Goal: Task Accomplishment & Management: Use online tool/utility

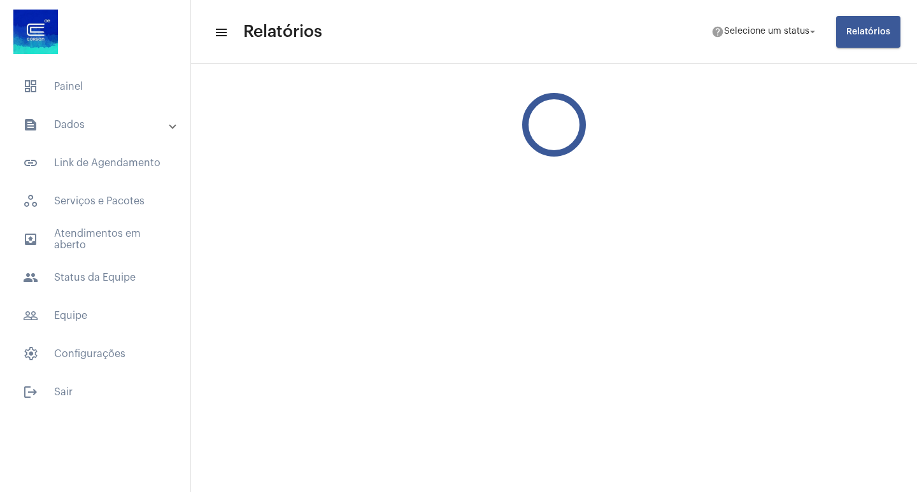
click at [846, 28] on button "Relatórios" at bounding box center [868, 32] width 64 height 32
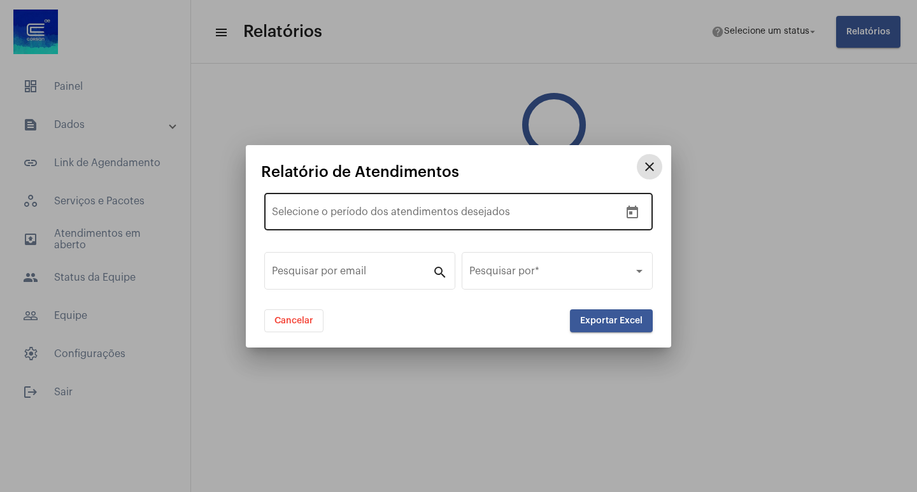
click at [624, 204] on button "Open calendar" at bounding box center [632, 212] width 25 height 25
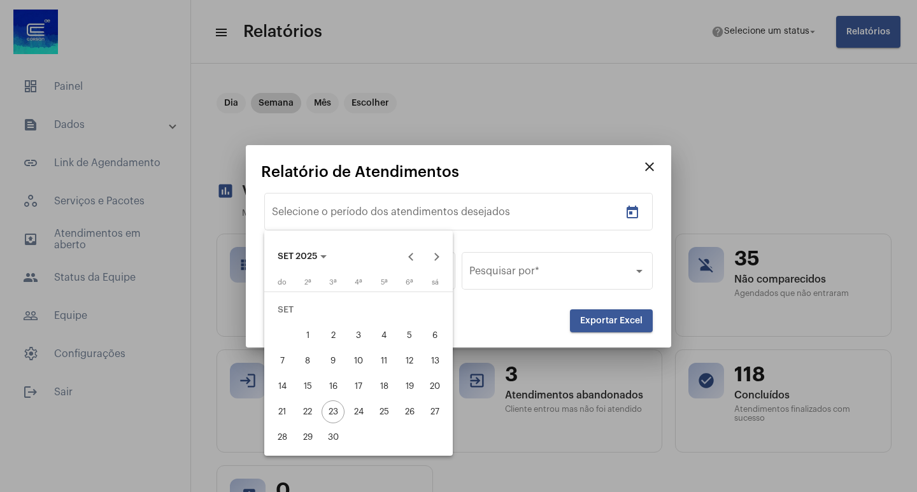
click at [303, 340] on div "1" at bounding box center [307, 335] width 23 height 23
type input "[DATE]"
click at [302, 415] on div "22" at bounding box center [307, 412] width 23 height 23
type input "[DATE]"
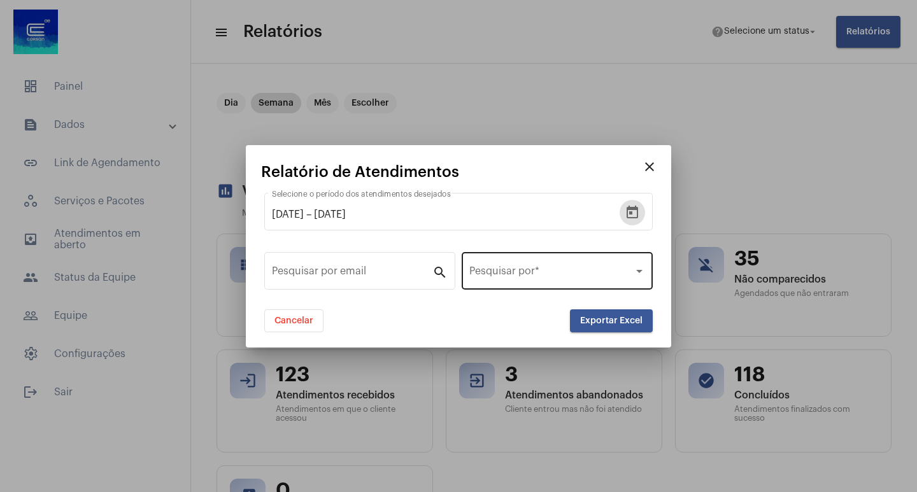
click at [557, 283] on div "Pesquisar por *" at bounding box center [557, 270] width 176 height 40
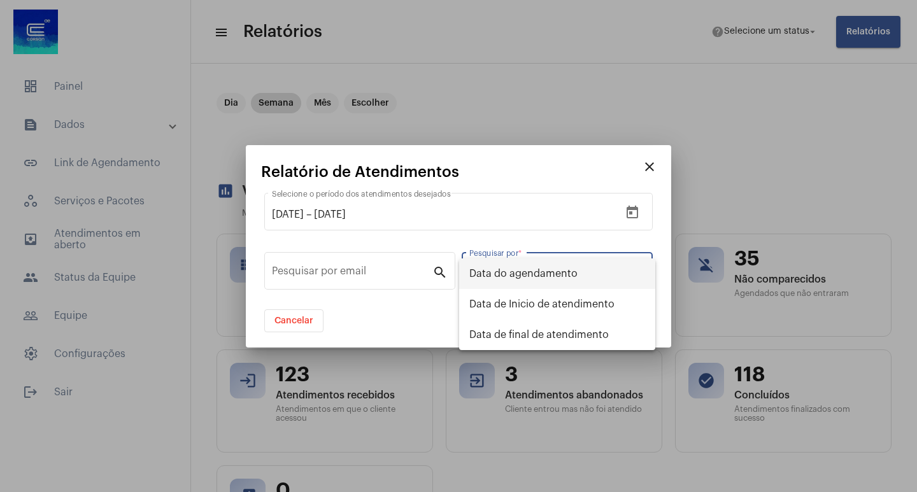
click at [557, 283] on span "Data do agendamento" at bounding box center [557, 274] width 176 height 31
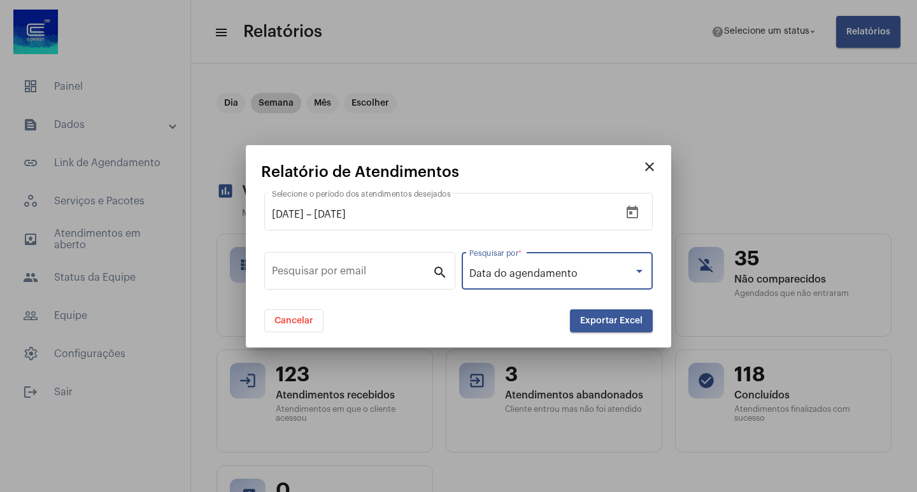
click at [578, 315] on button "Exportar Excel" at bounding box center [611, 320] width 83 height 23
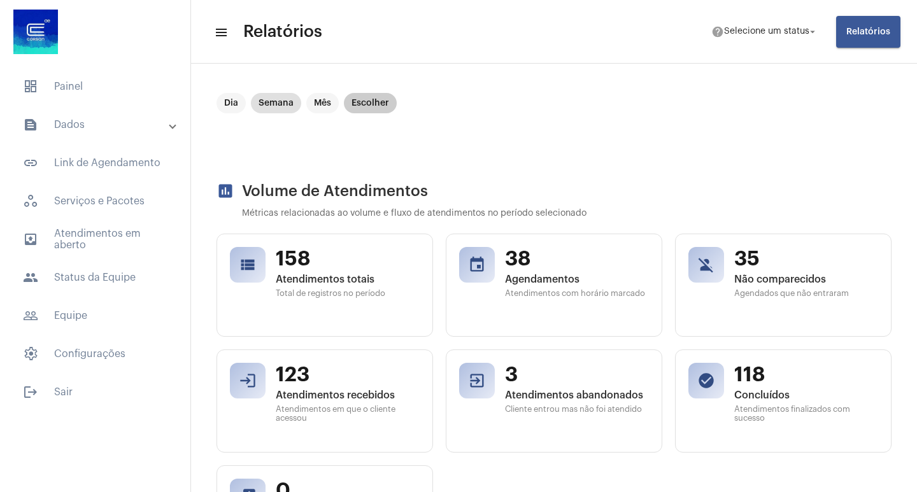
click at [368, 94] on mat-chip "Escolher" at bounding box center [370, 103] width 53 height 20
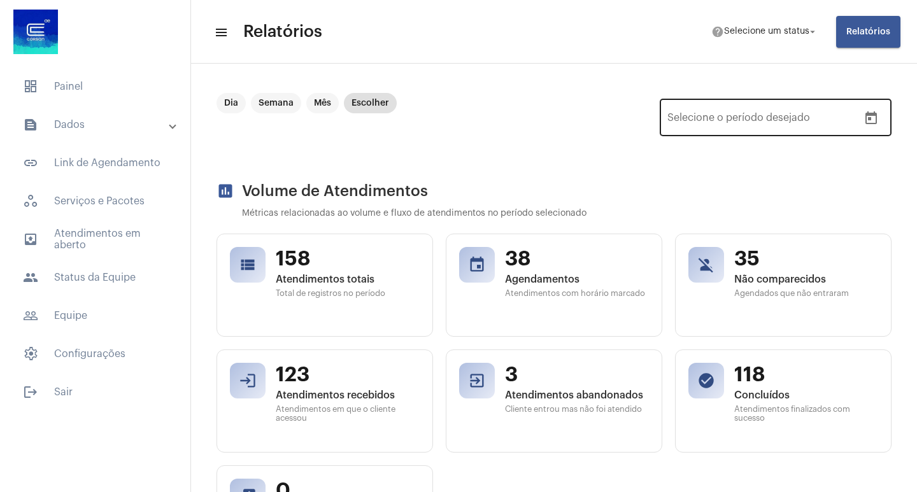
click at [864, 118] on icon "Open calendar" at bounding box center [870, 118] width 15 height 15
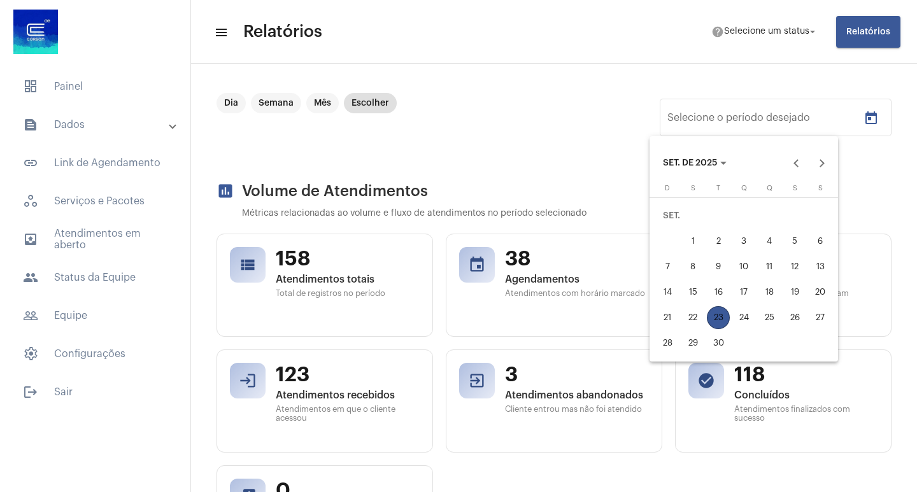
click at [686, 240] on div "1" at bounding box center [692, 241] width 23 height 23
type input "[DATE]"
click at [688, 323] on div "22" at bounding box center [692, 317] width 23 height 23
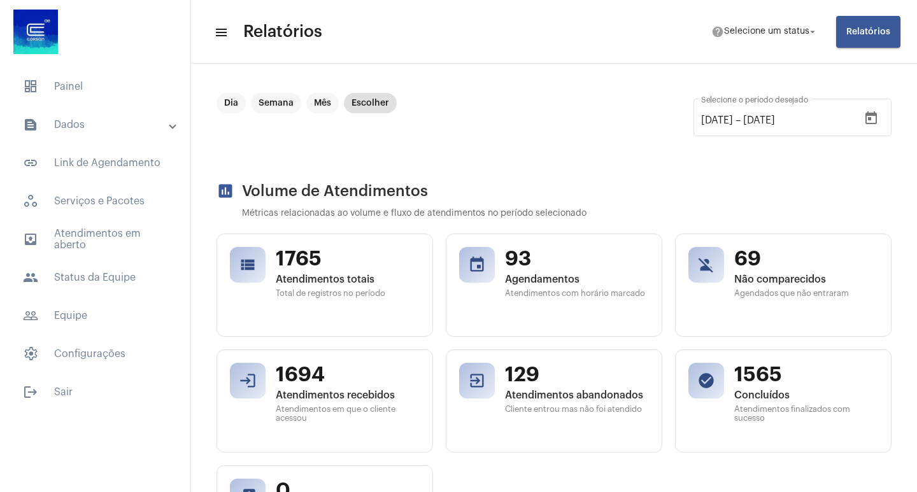
click at [865, 36] on span "Relatórios" at bounding box center [868, 31] width 44 height 9
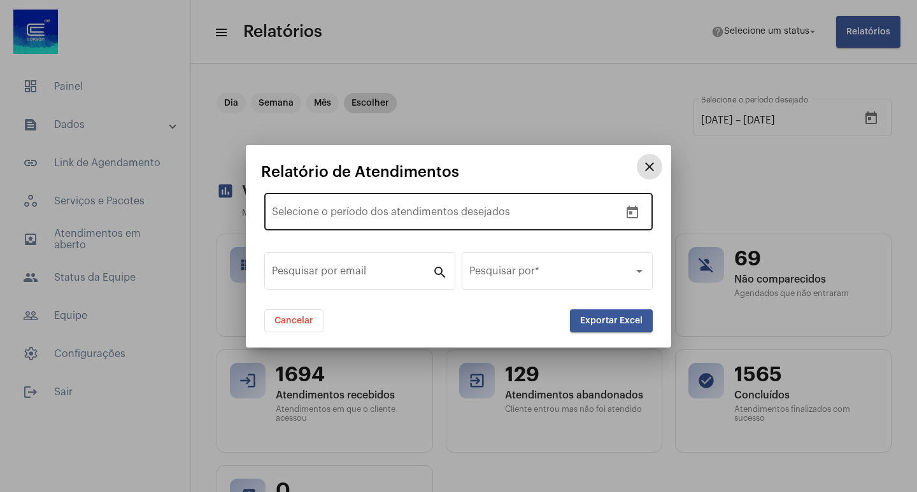
click at [637, 215] on button "Open calendar" at bounding box center [632, 212] width 25 height 25
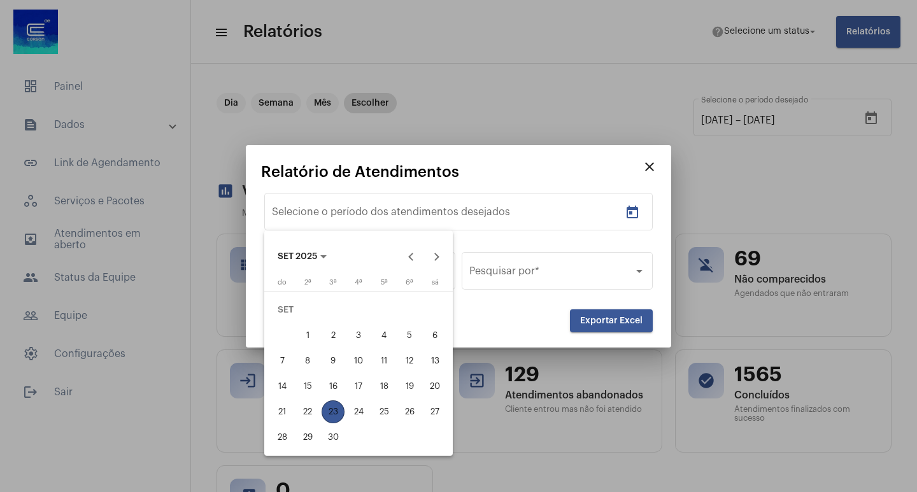
click at [306, 344] on div "1" at bounding box center [307, 335] width 23 height 23
type input "[DATE]"
click at [307, 417] on div "22" at bounding box center [307, 412] width 23 height 23
type input "[DATE]"
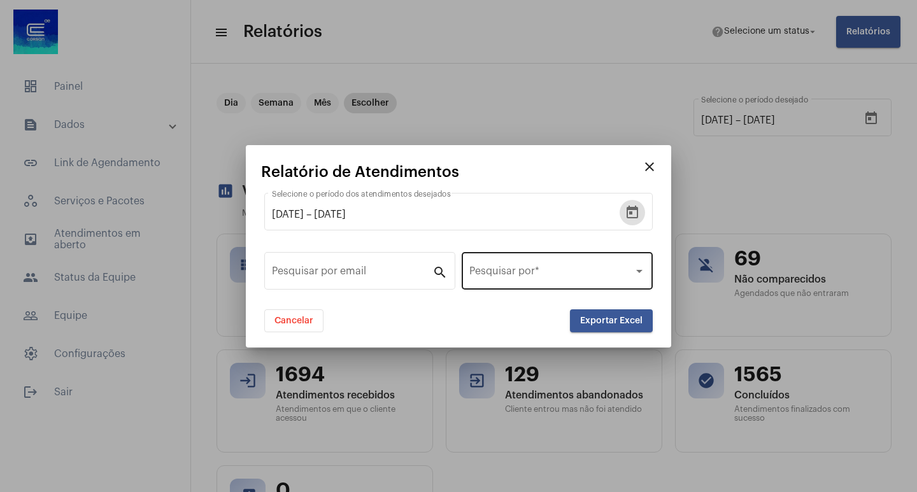
click at [494, 255] on div "Pesquisar por *" at bounding box center [557, 270] width 176 height 40
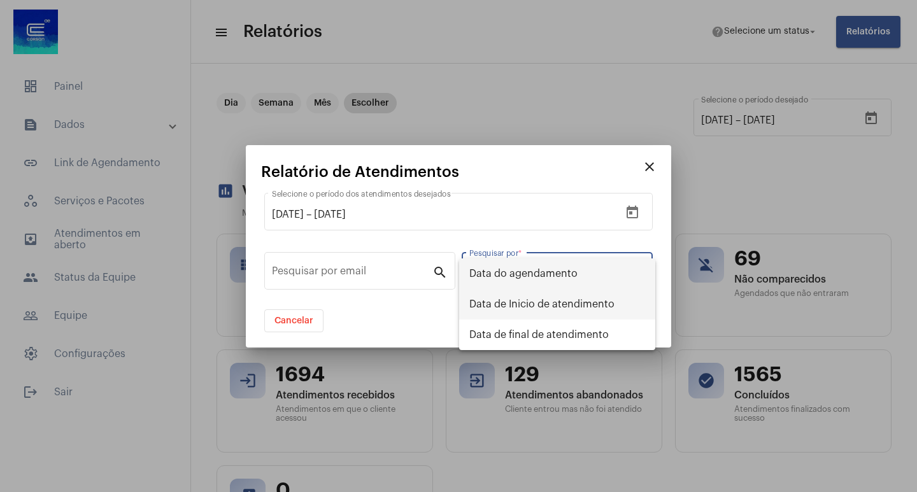
click at [515, 305] on span "Data de Inicio de atendimento" at bounding box center [557, 304] width 176 height 31
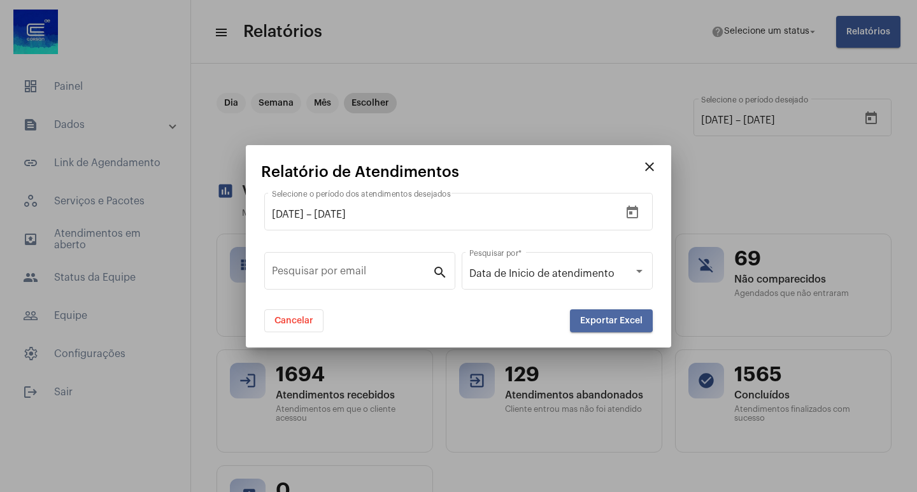
click at [591, 318] on span "Exportar Excel" at bounding box center [611, 320] width 62 height 9
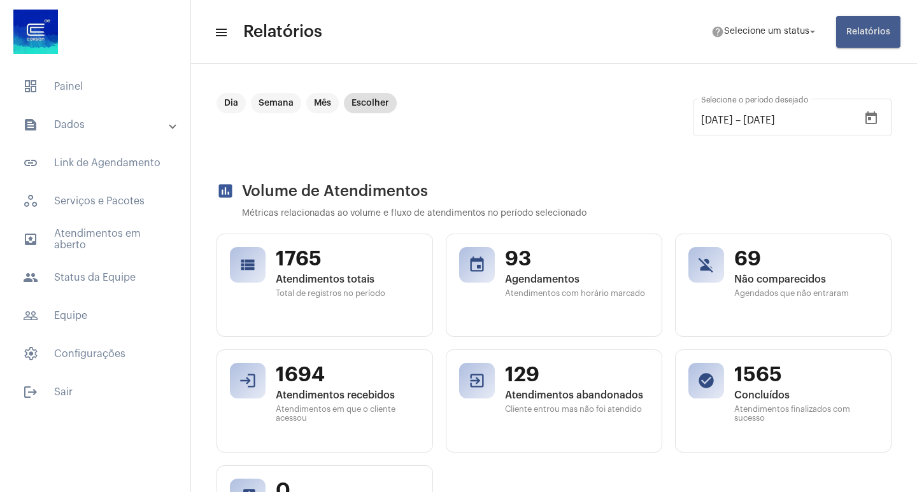
click at [879, 39] on button "Relatórios" at bounding box center [868, 32] width 64 height 32
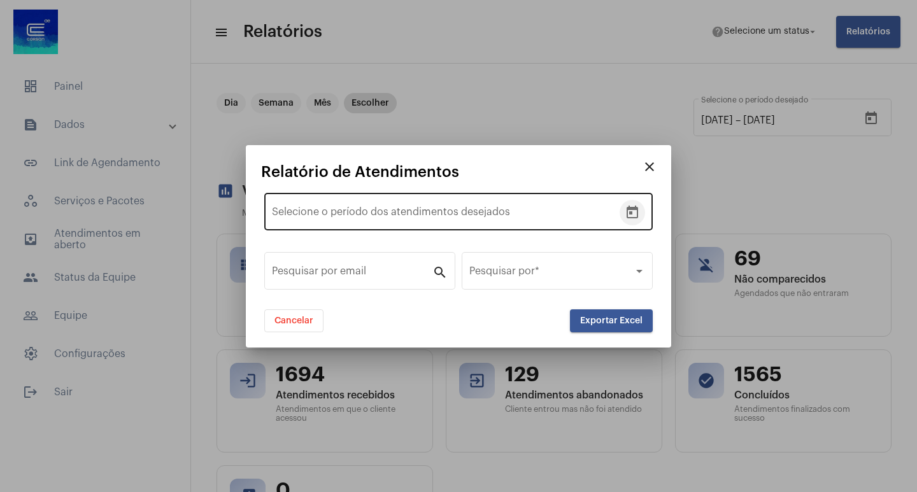
click at [627, 210] on icon "Open calendar" at bounding box center [632, 212] width 11 height 13
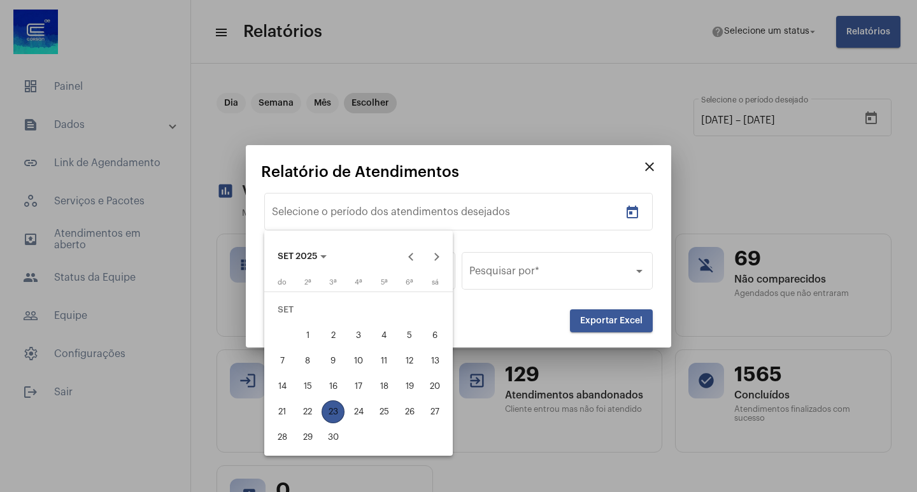
click at [308, 335] on div "1" at bounding box center [307, 335] width 23 height 23
type input "[DATE]"
click at [303, 409] on div "22" at bounding box center [307, 412] width 23 height 23
type input "[DATE]"
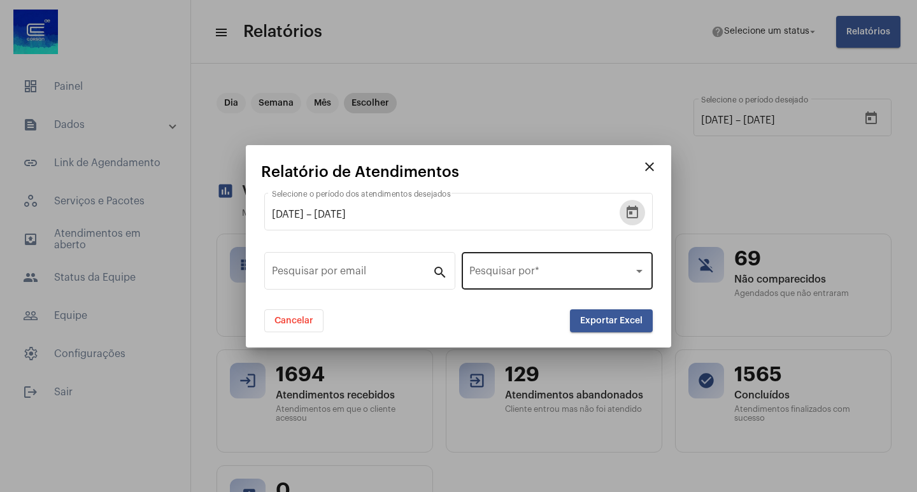
click at [600, 277] on span at bounding box center [551, 273] width 164 height 11
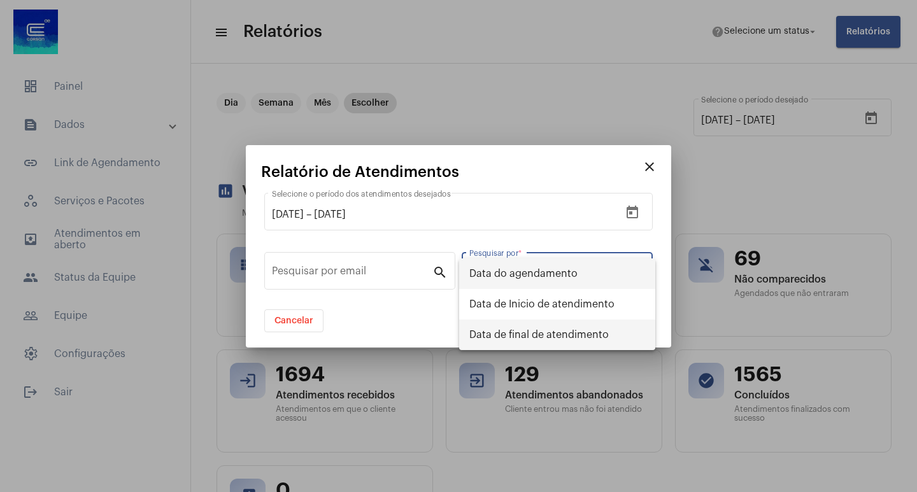
click at [565, 336] on span "Data de final de atendimento" at bounding box center [557, 335] width 176 height 31
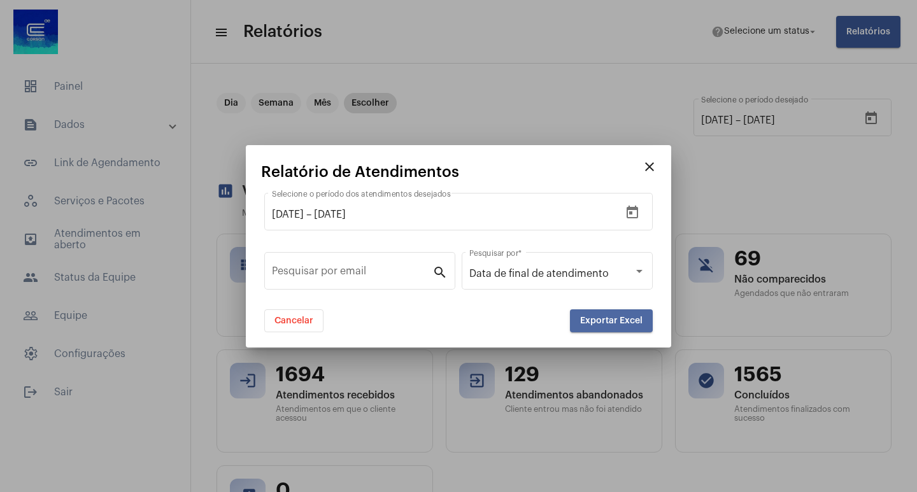
click at [604, 330] on button "Exportar Excel" at bounding box center [611, 320] width 83 height 23
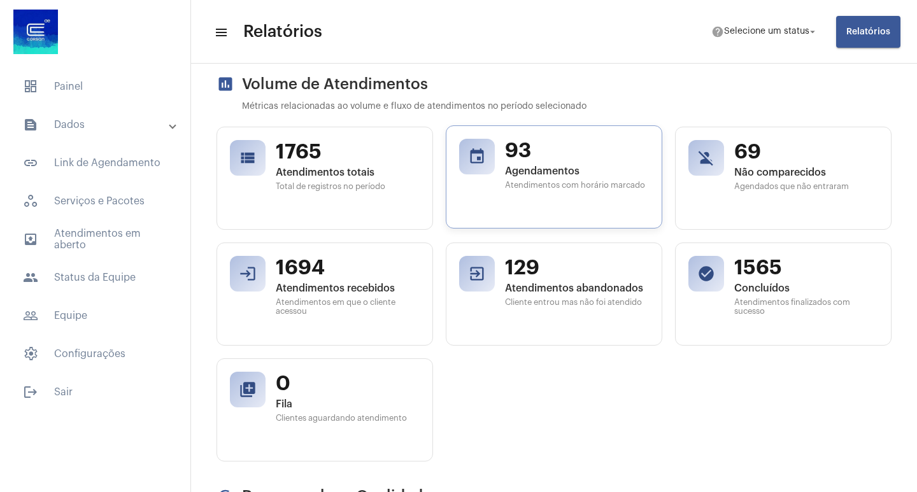
scroll to position [127, 0]
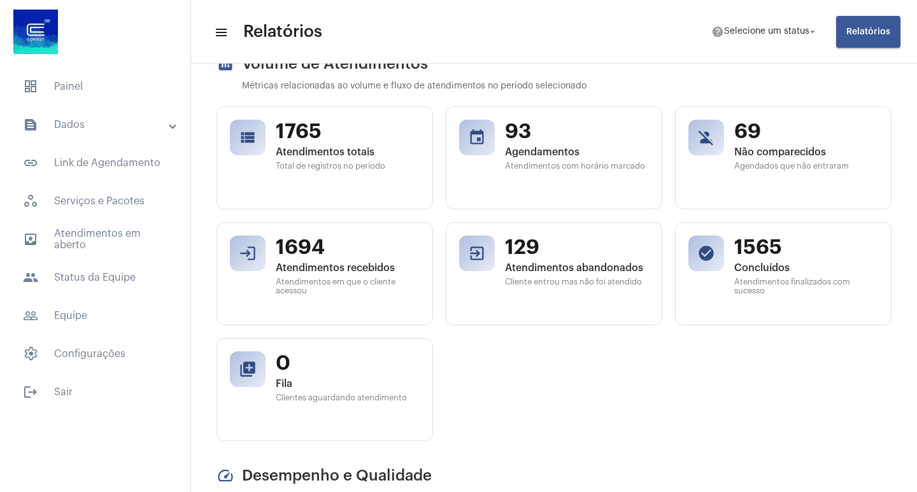
click at [579, 212] on div "view_list 1765 Atendimentos totais Total de registros no período event 93 Agend…" at bounding box center [553, 273] width 675 height 335
click at [648, 362] on div "view_list 1765 Atendimentos totais Total de registros no período event 93 Agend…" at bounding box center [553, 273] width 675 height 335
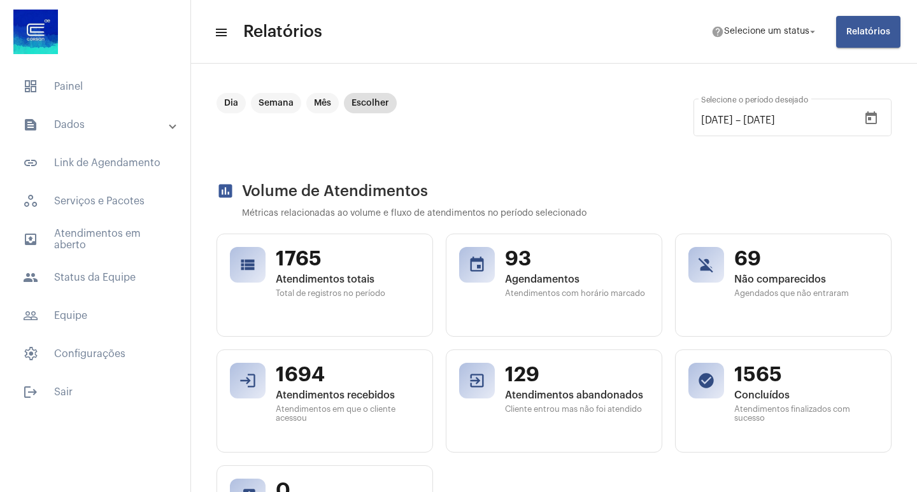
scroll to position [191, 0]
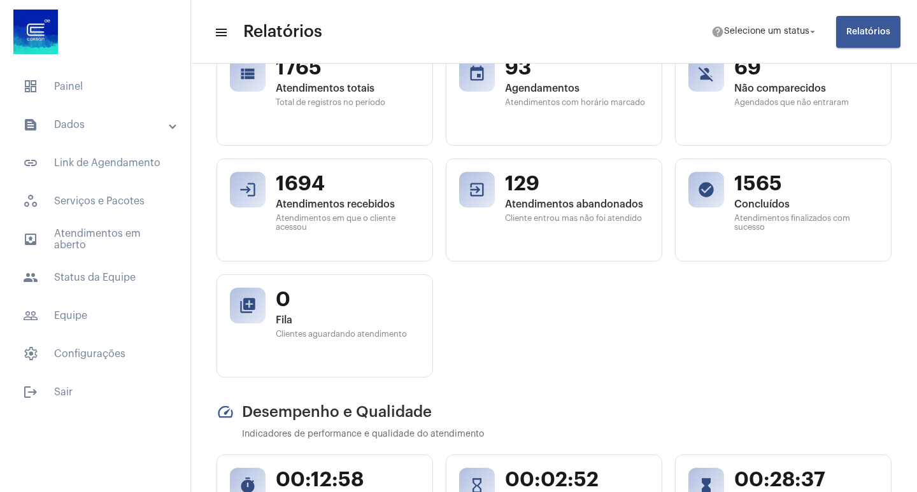
click at [513, 301] on div "view_list 1765 Atendimentos totais Total de registros no período event 93 Agend…" at bounding box center [553, 210] width 675 height 335
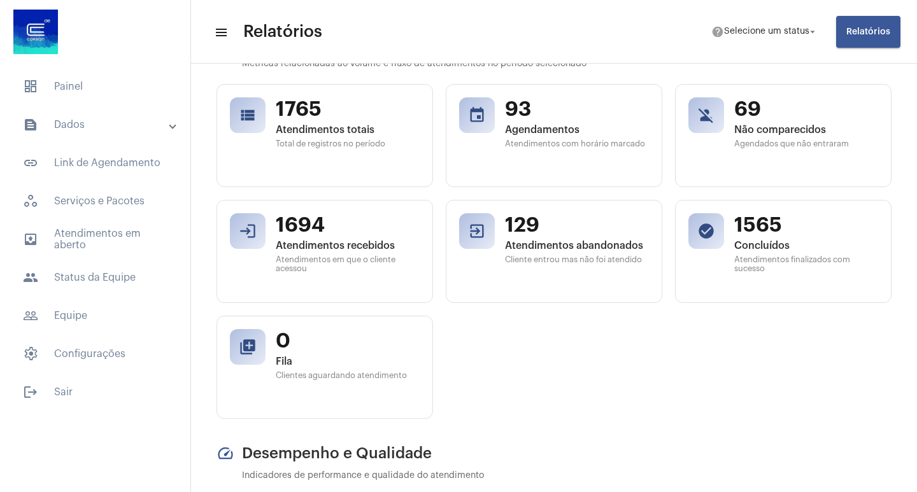
scroll to position [127, 0]
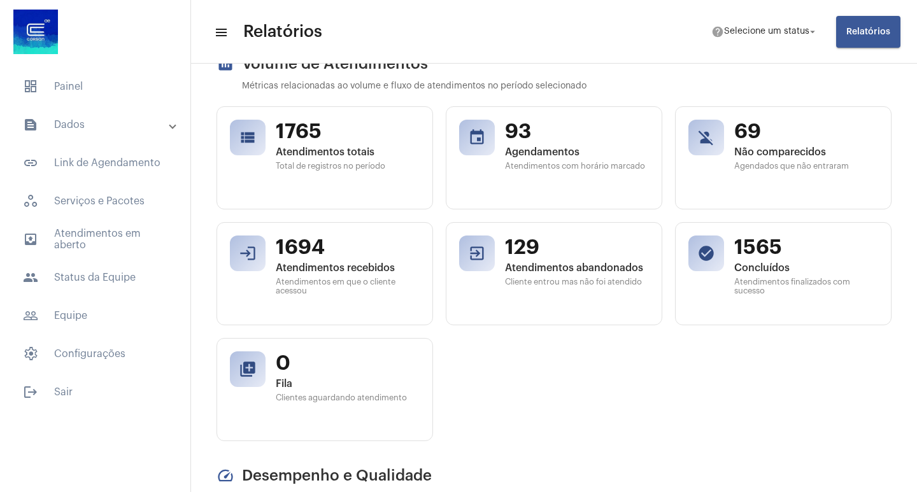
click at [661, 330] on div "view_list 1765 Atendimentos totais Total de registros no período event 93 Agend…" at bounding box center [553, 273] width 675 height 335
click at [730, 390] on div "view_list 1765 Atendimentos totais Total de registros no período event 93 Agend…" at bounding box center [553, 273] width 675 height 335
